Goal: Task Accomplishment & Management: Manage account settings

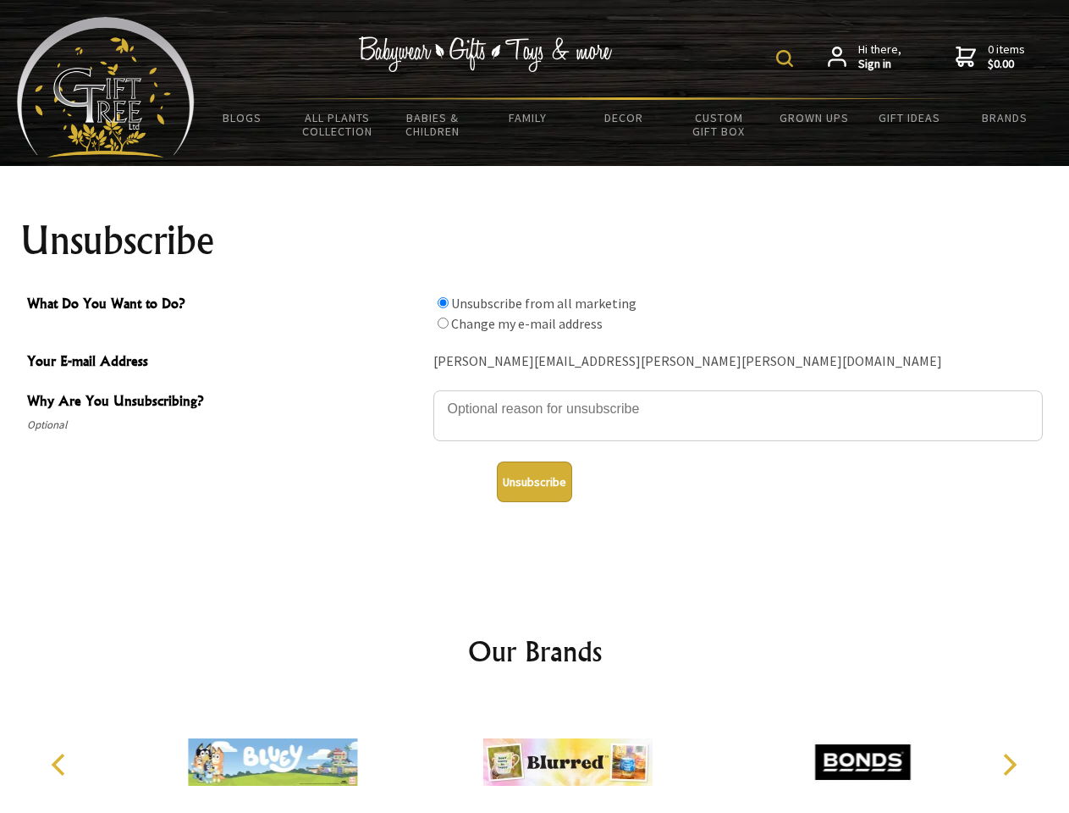
click at [787, 58] on img at bounding box center [784, 58] width 17 height 17
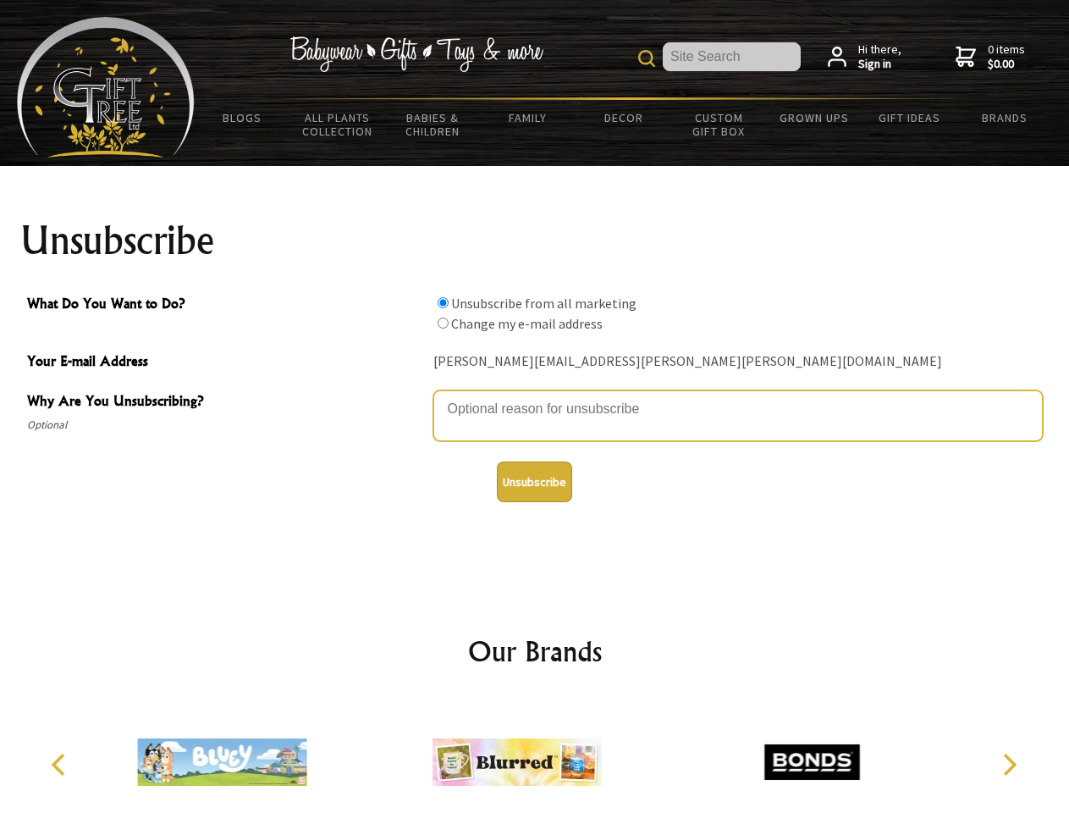
click at [535, 396] on textarea "Why Are You Unsubscribing?" at bounding box center [738, 415] width 610 height 51
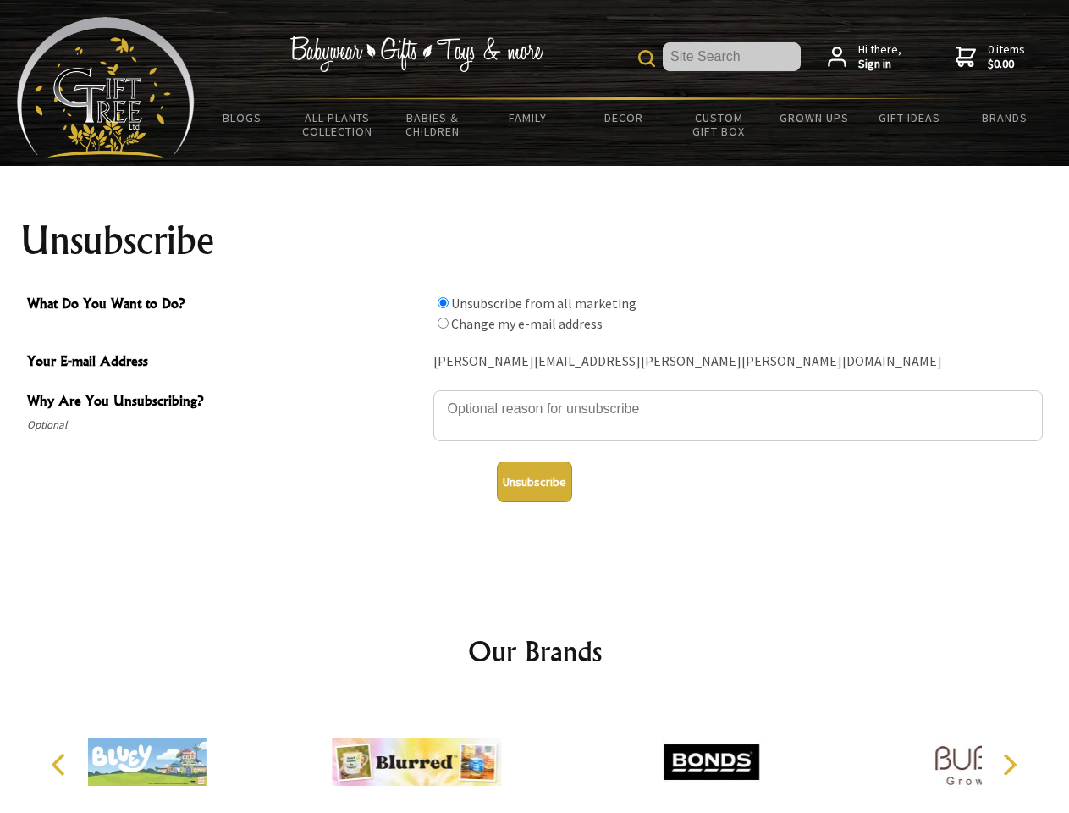
click at [443, 302] on input "What Do You Want to Do?" at bounding box center [443, 302] width 11 height 11
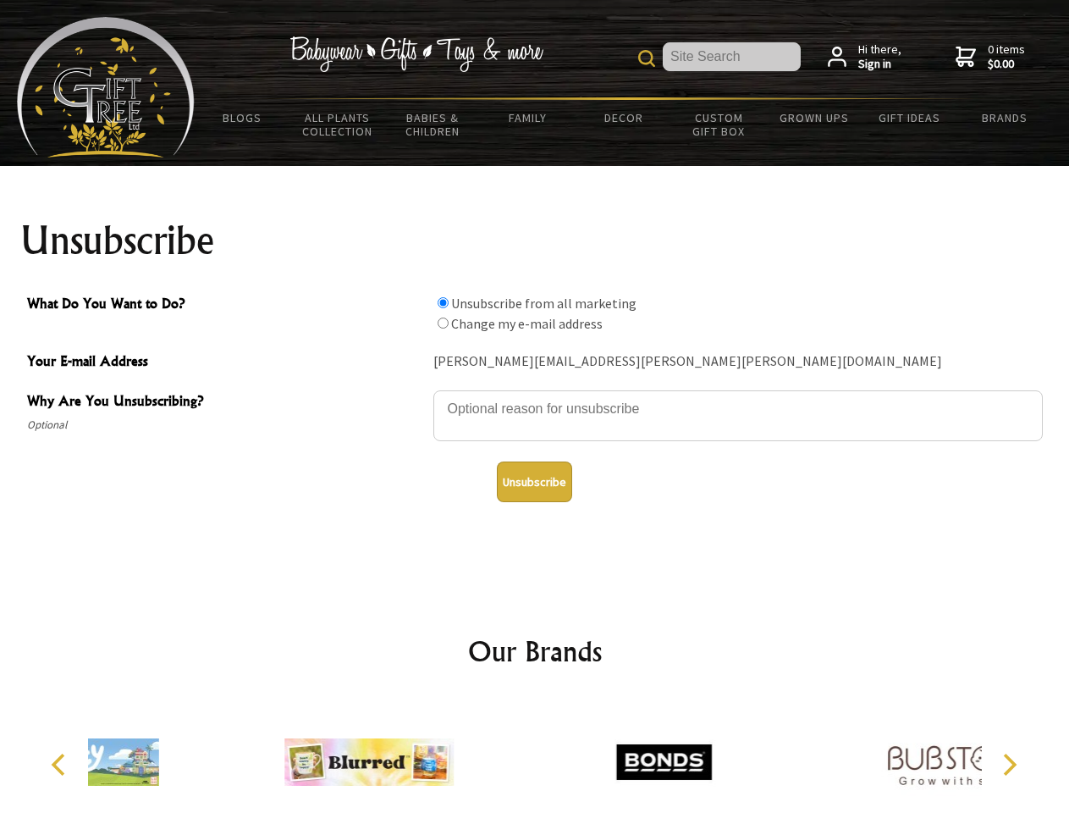
click at [443, 323] on input "What Do You Want to Do?" at bounding box center [443, 323] width 11 height 11
radio input "true"
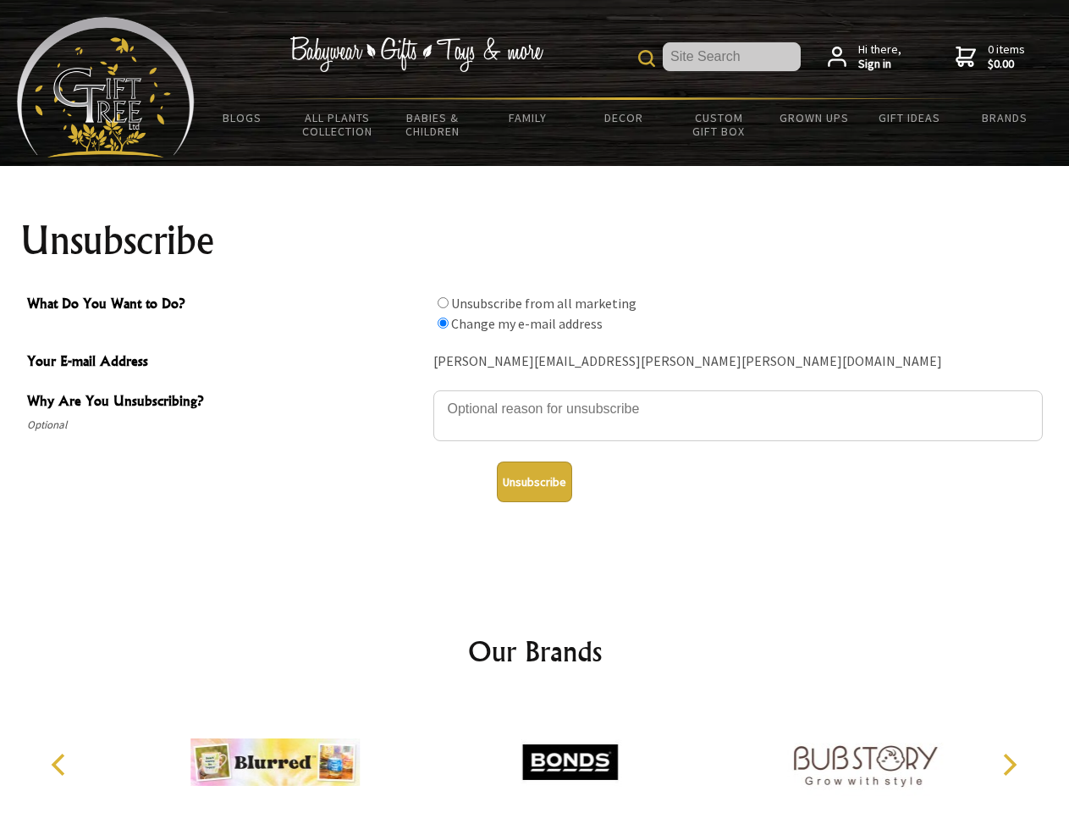
click at [534, 482] on button "Unsubscribe" at bounding box center [534, 481] width 75 height 41
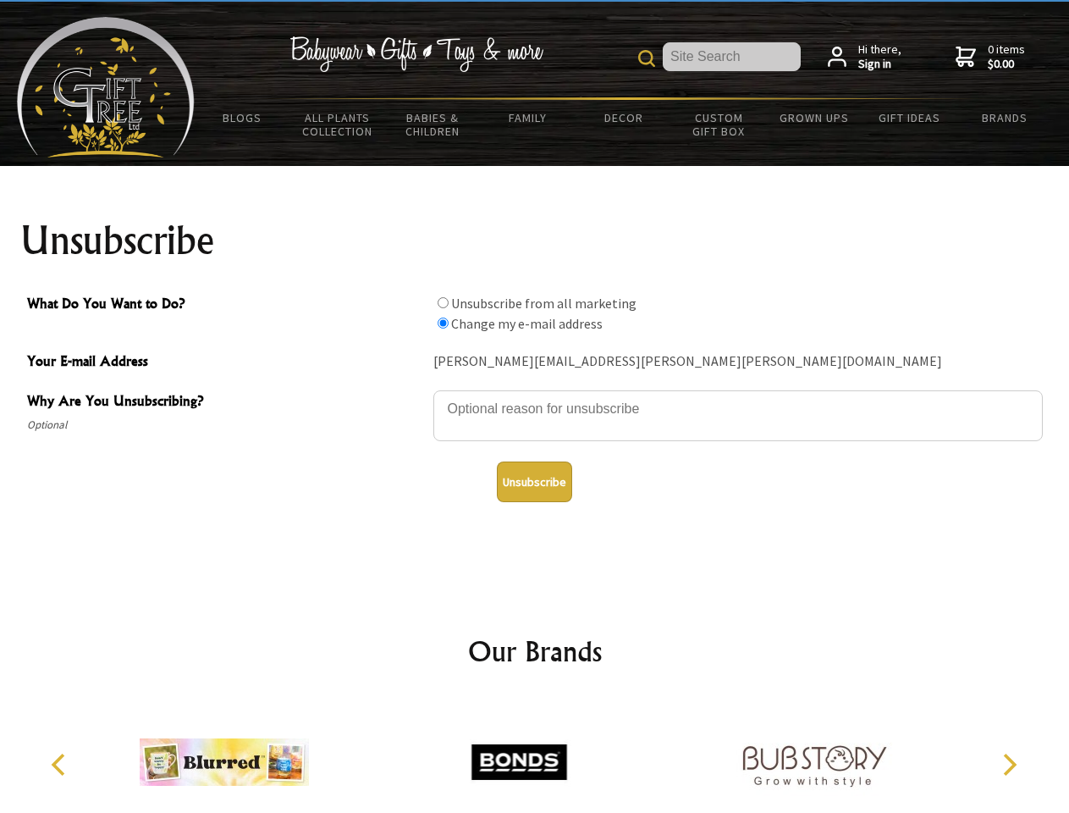
click at [61, 765] on icon "Previous" at bounding box center [60, 765] width 22 height 22
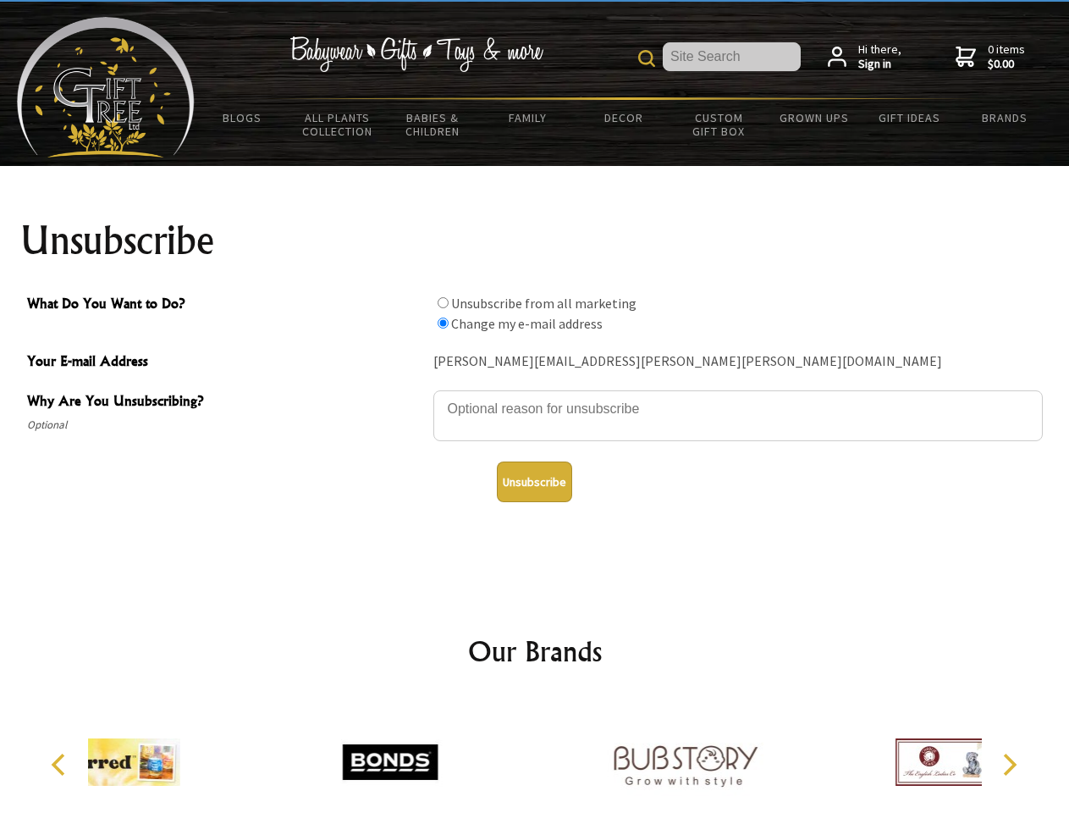
click at [1009, 765] on icon "Next" at bounding box center [1008, 765] width 22 height 22
